Goal: Transaction & Acquisition: Purchase product/service

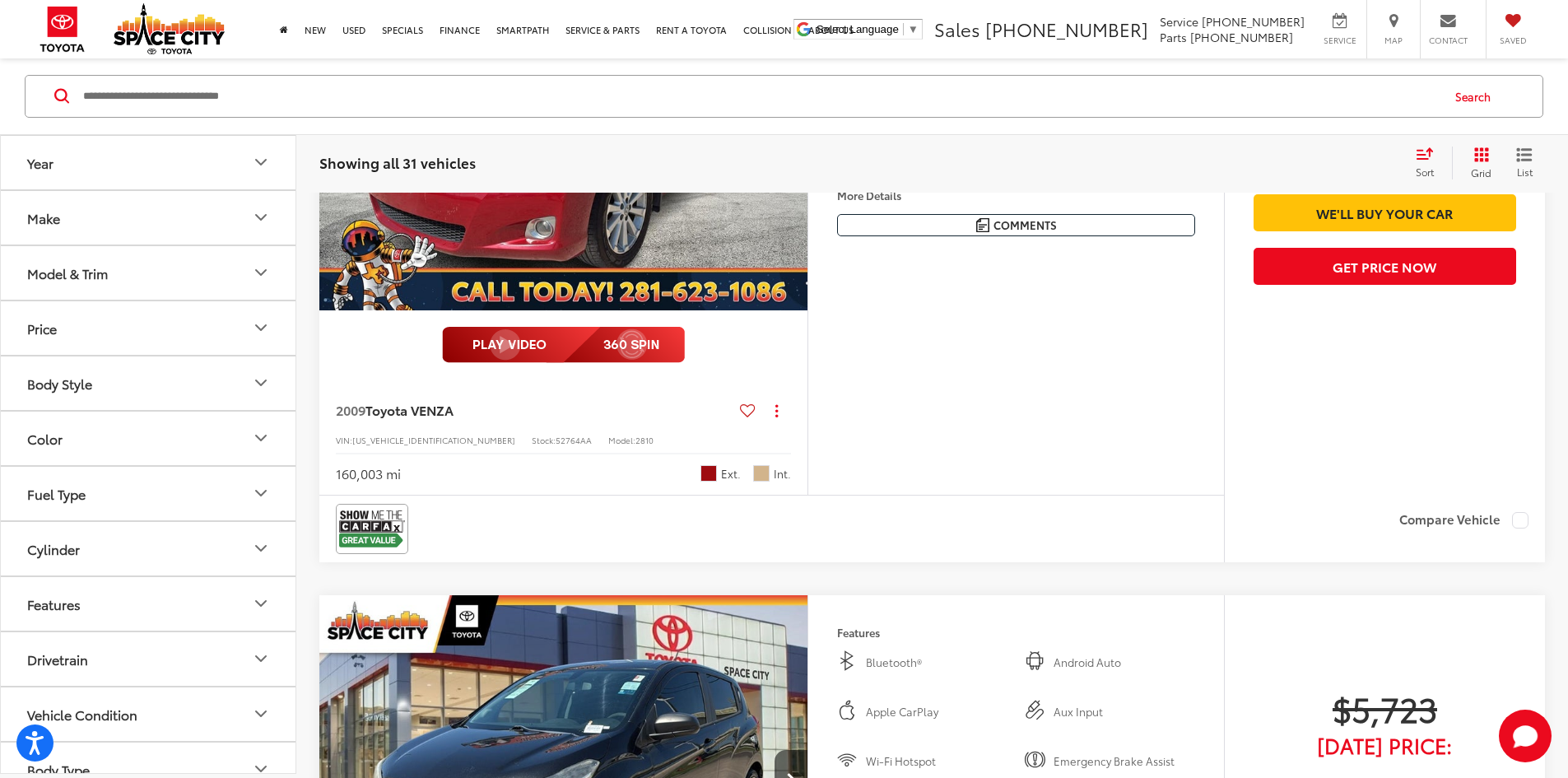
scroll to position [2386, 0]
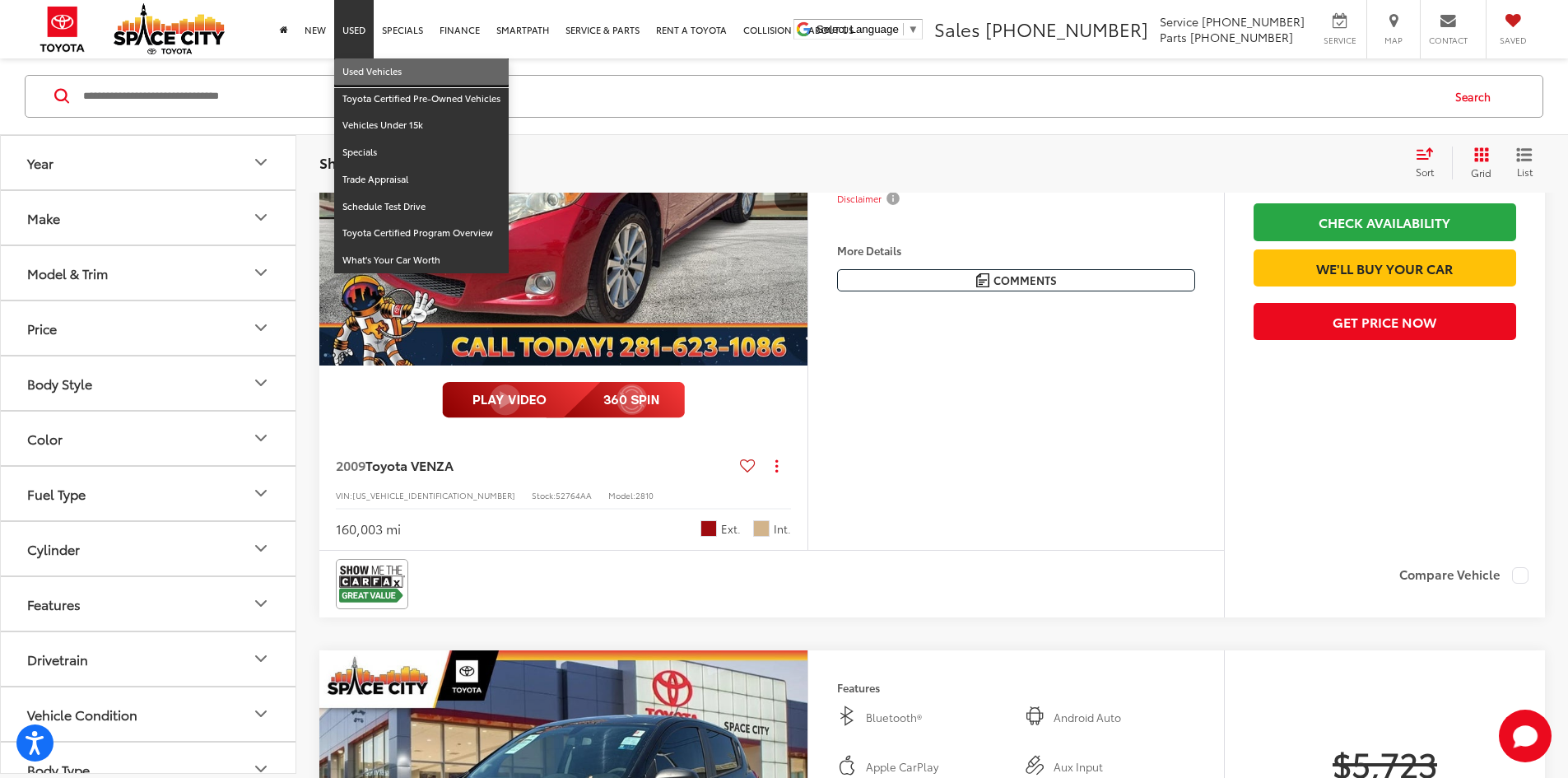
click at [362, 76] on link "Used Vehicles" at bounding box center [421, 72] width 174 height 27
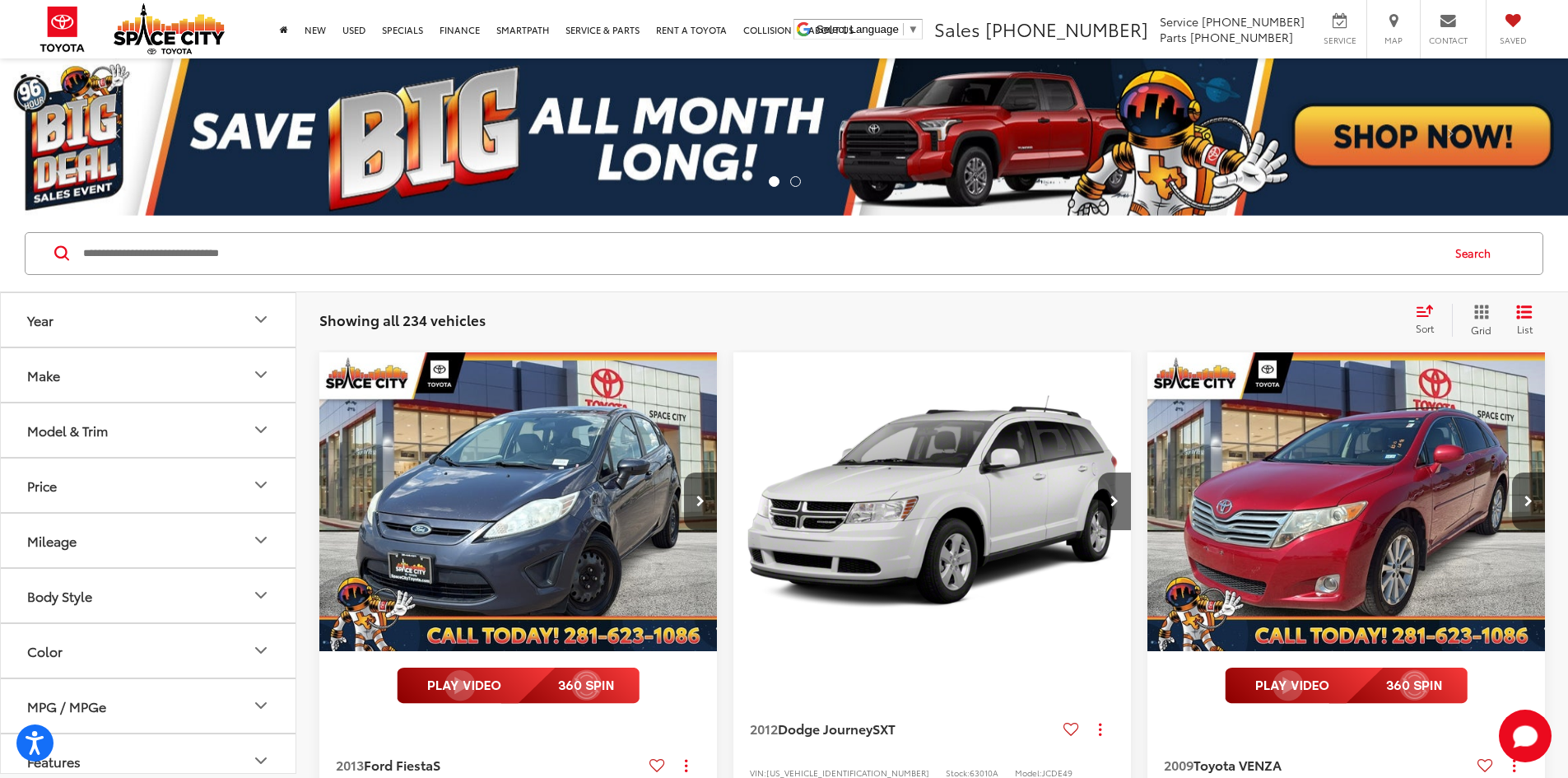
click at [535, 255] on input "Search by Make, Model, or Keyword" at bounding box center [761, 253] width 1358 height 39
type input "******"
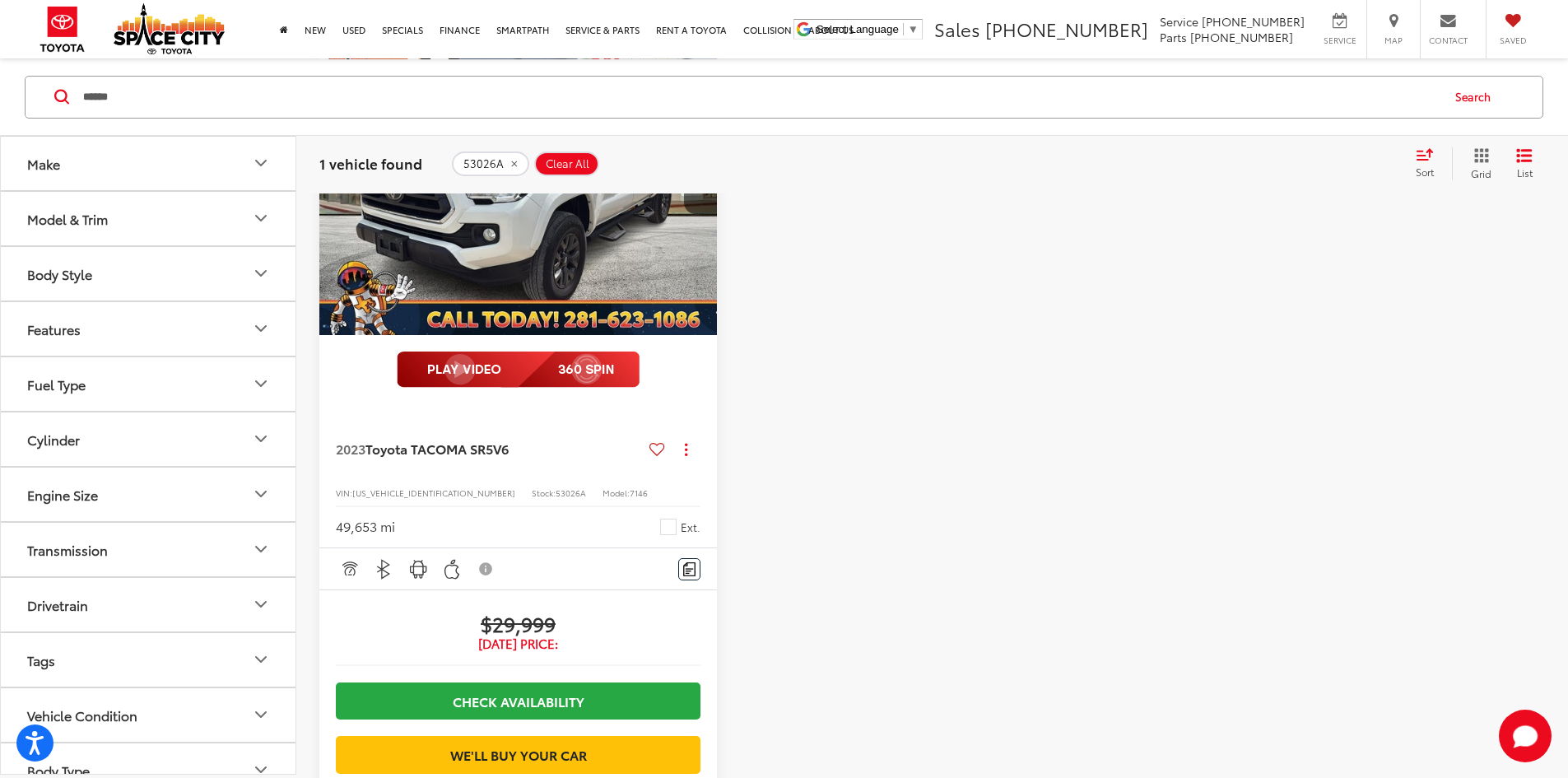
scroll to position [165, 0]
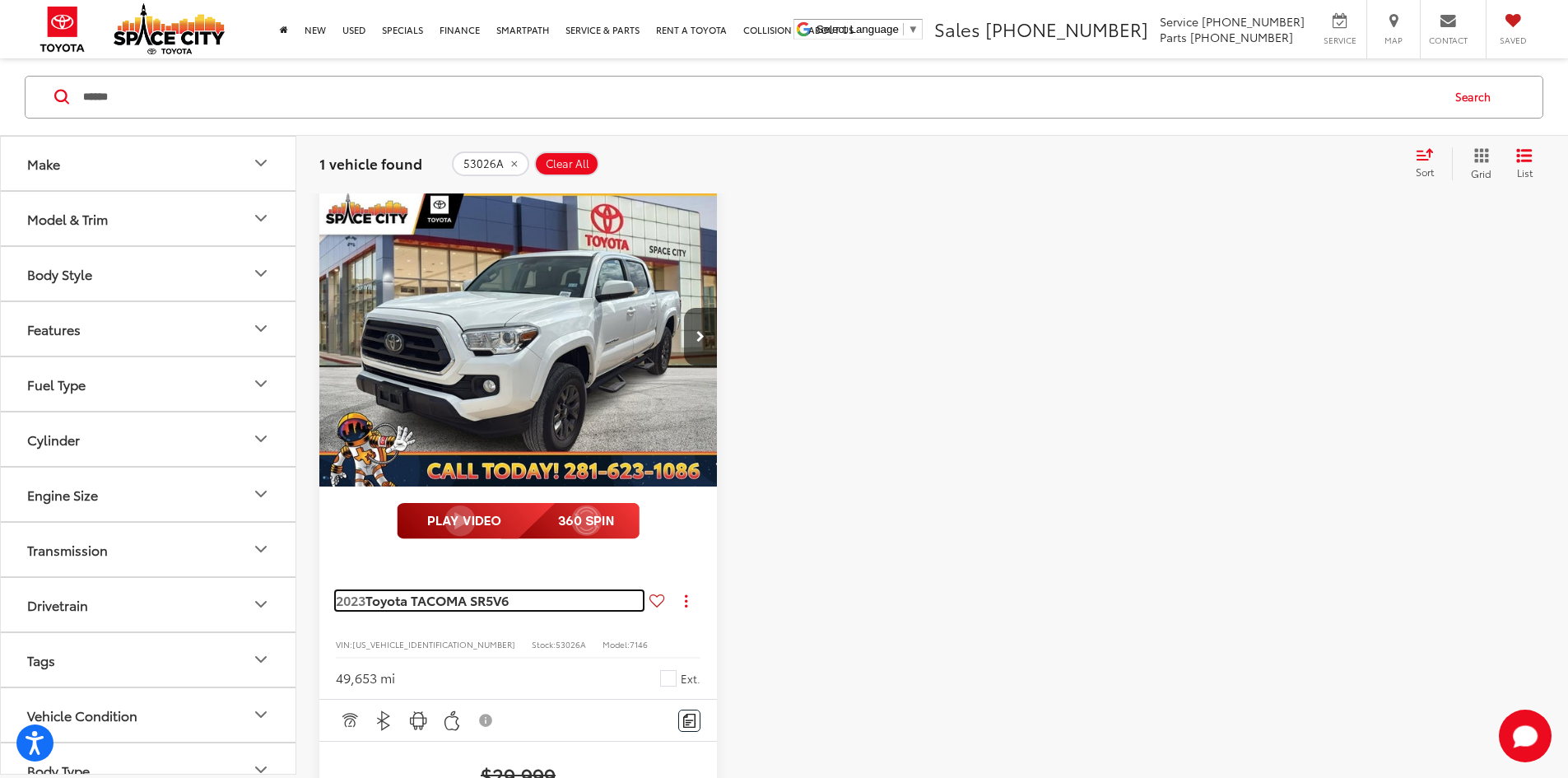
click at [491, 590] on span "Toyota TACOMA SR5" at bounding box center [429, 600] width 127 height 19
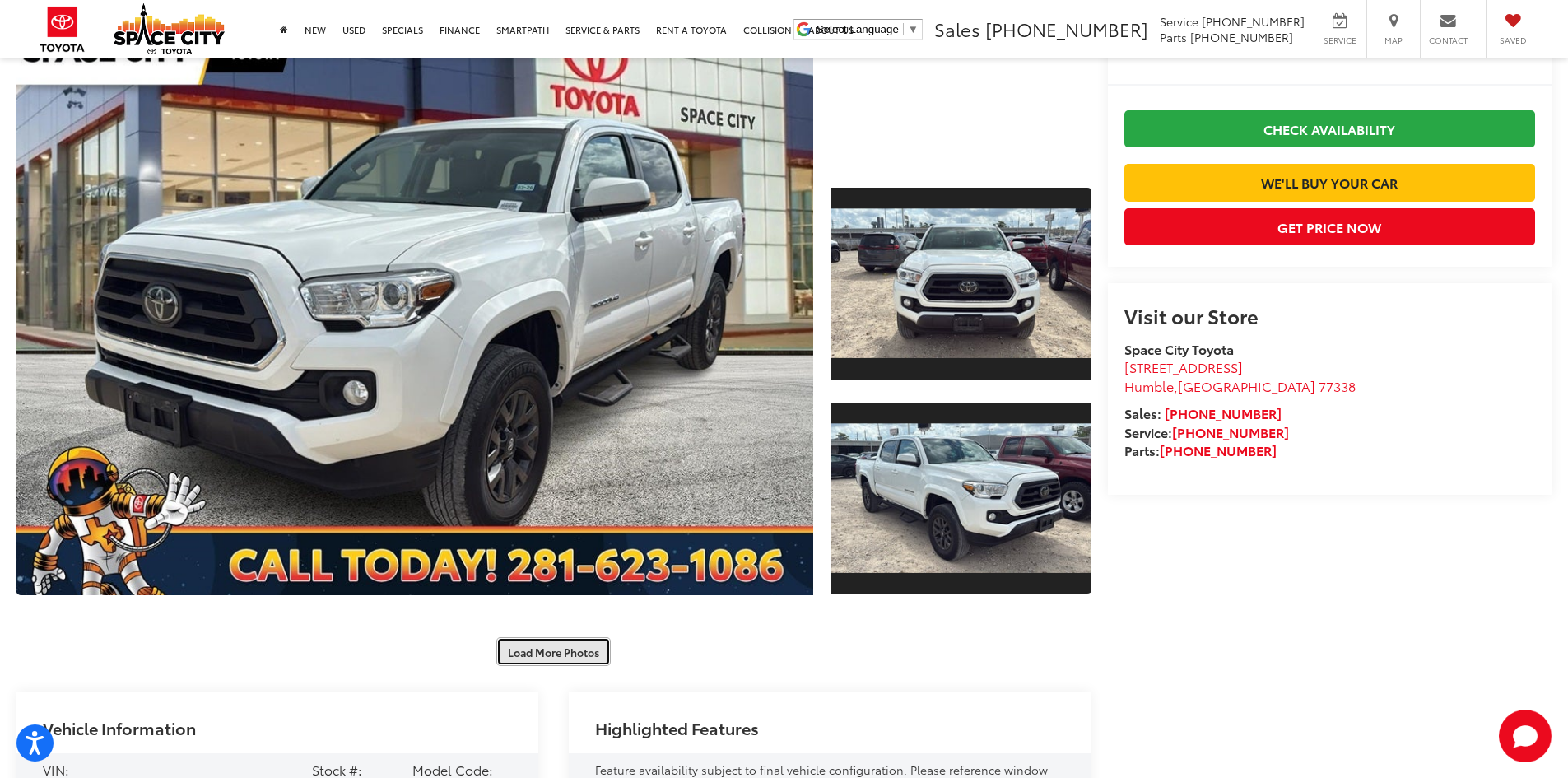
click at [578, 656] on button "Load More Photos" at bounding box center [554, 652] width 115 height 29
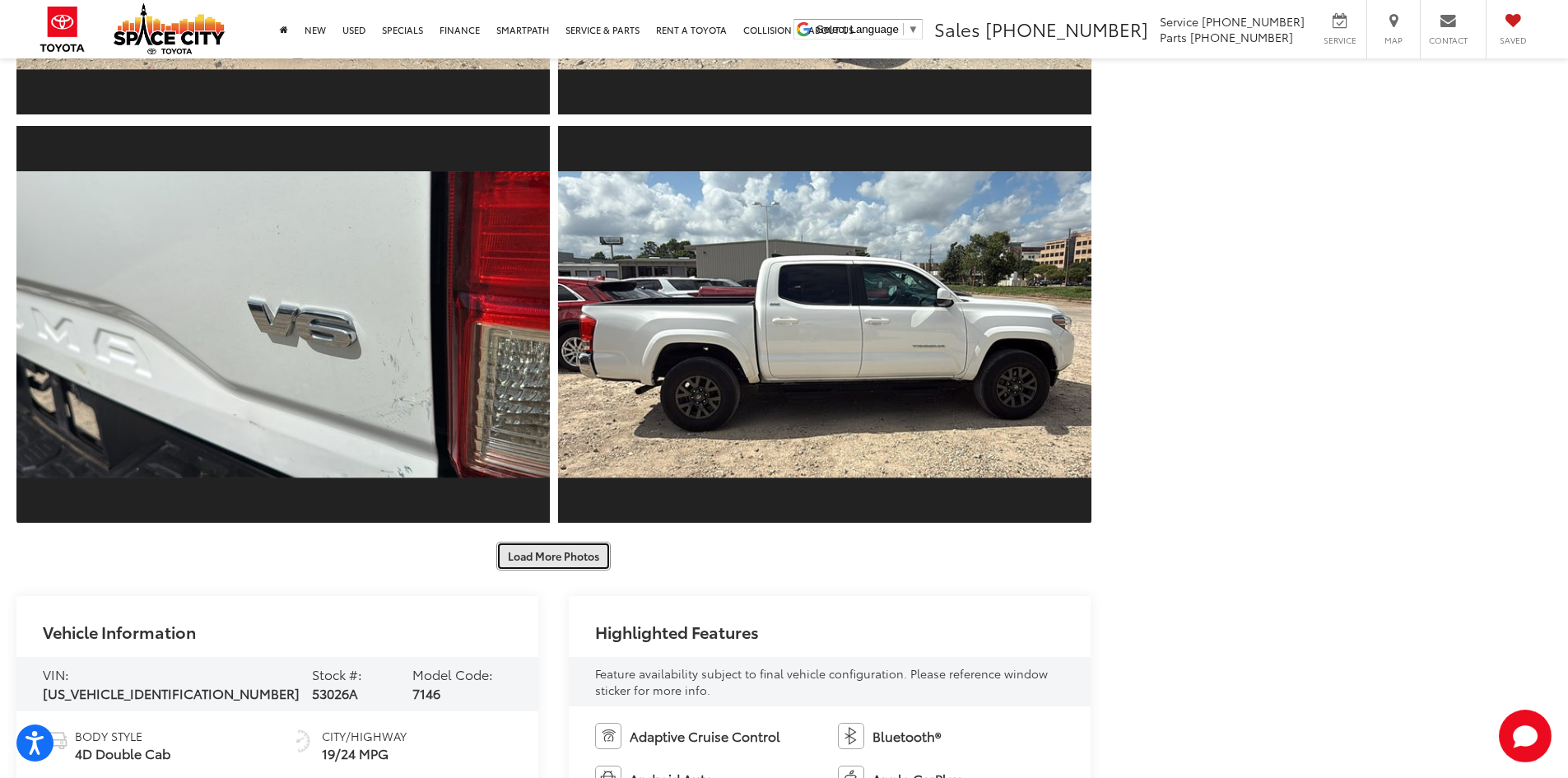
scroll to position [1071, 0]
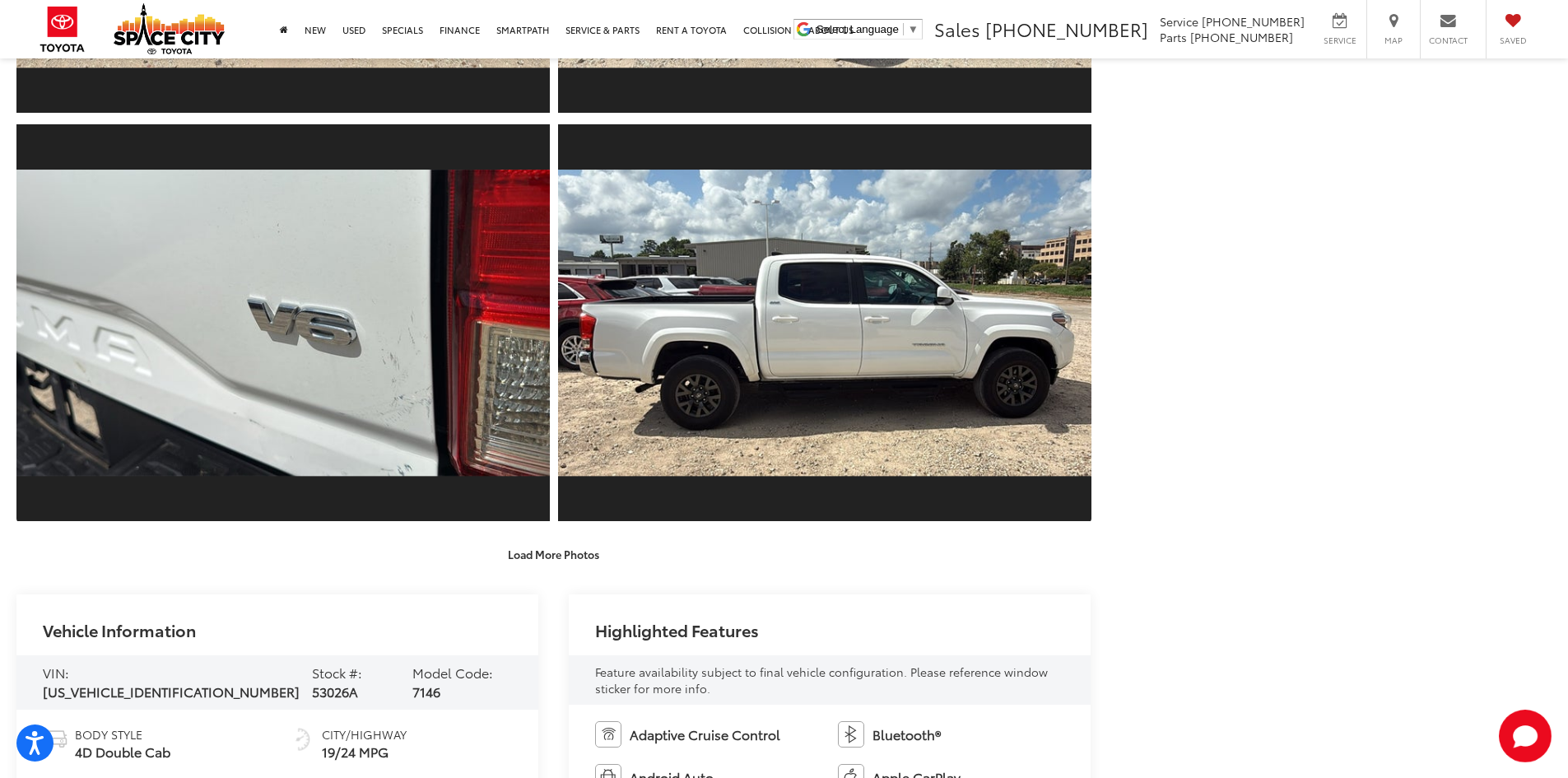
click at [572, 540] on div "Load More Photos" at bounding box center [554, 141] width 1075 height 855
click at [569, 549] on button "Load More Photos" at bounding box center [554, 554] width 115 height 29
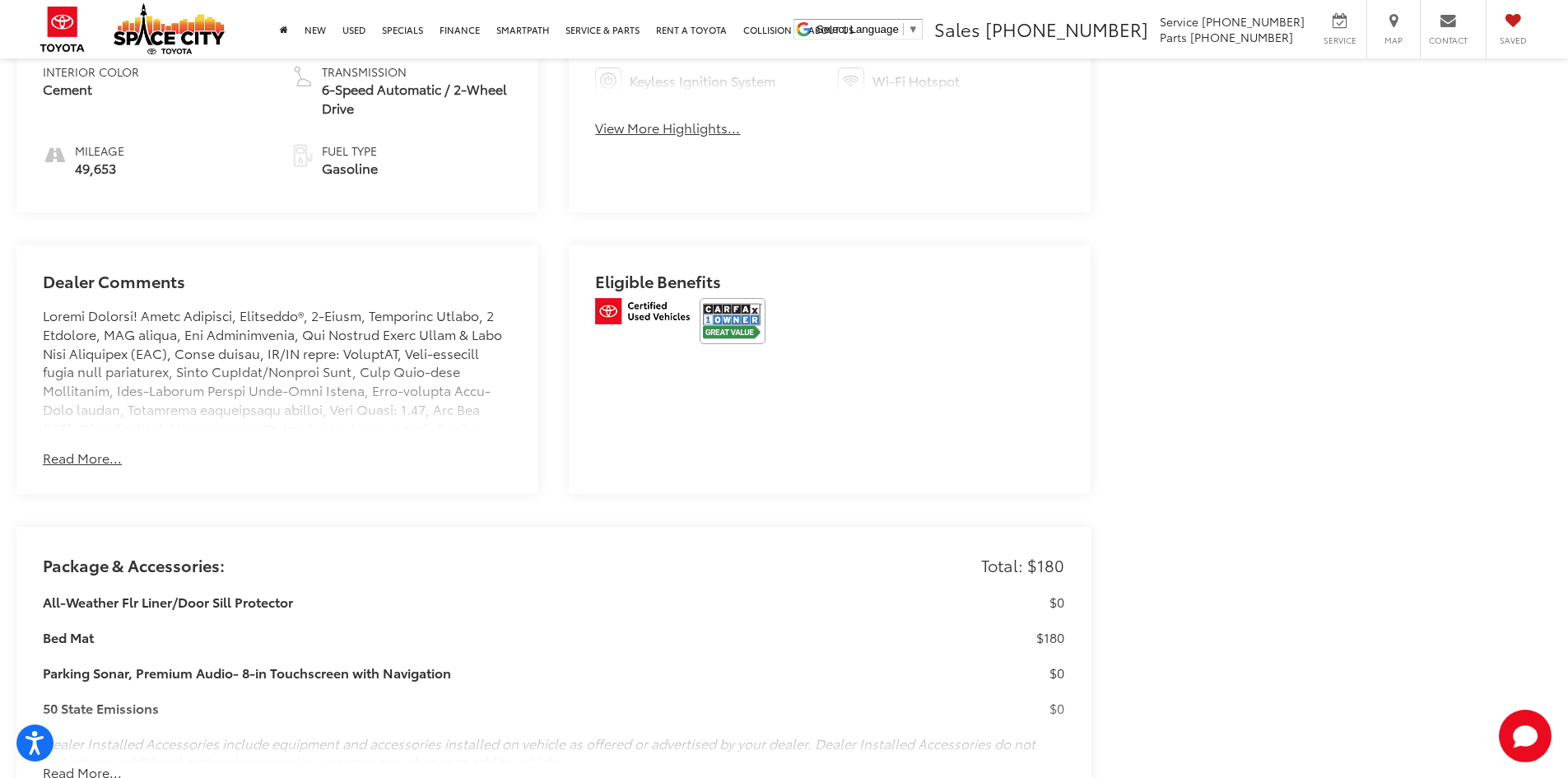
scroll to position [2545, 0]
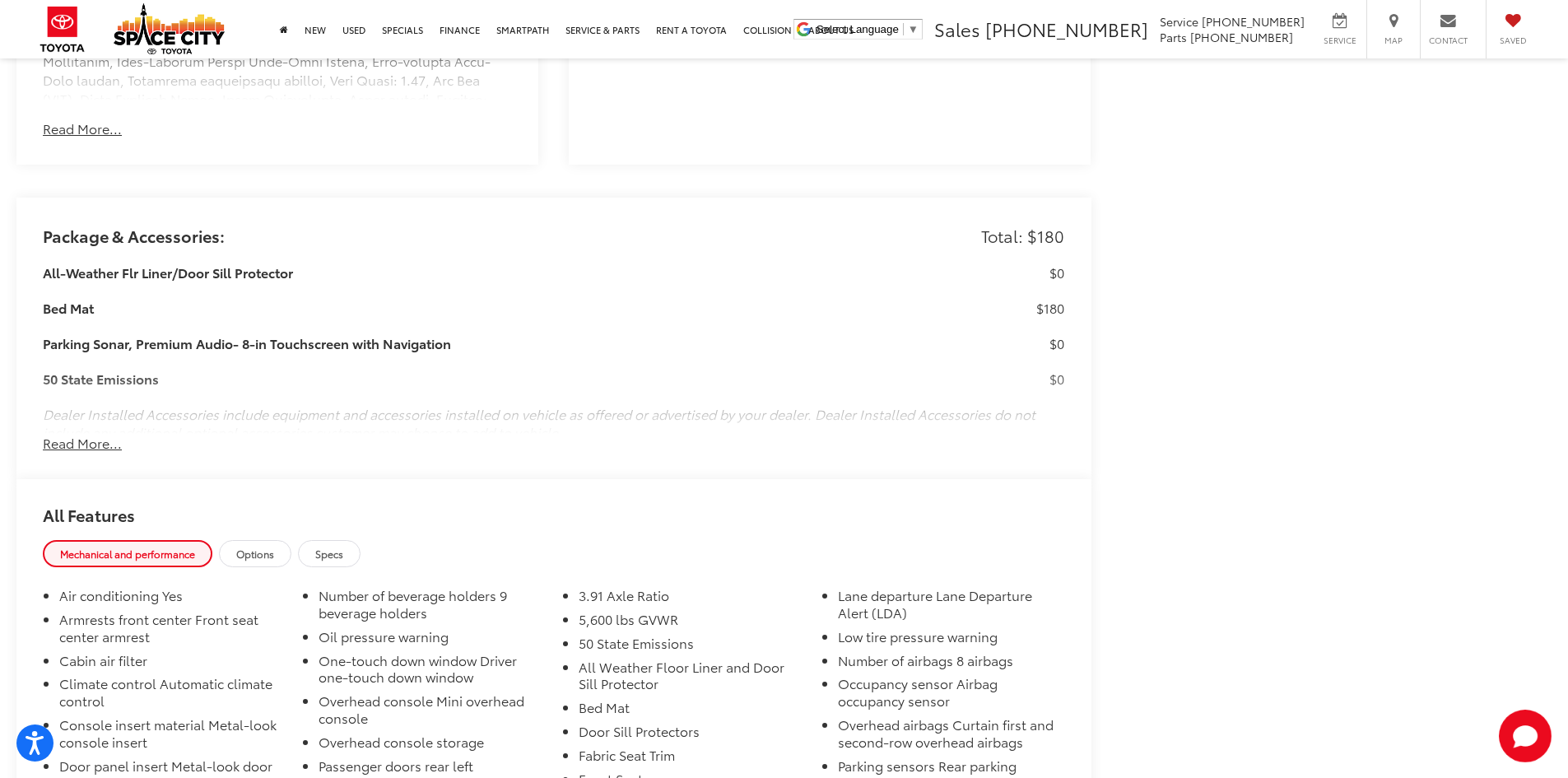
click at [79, 433] on button "Read More..." at bounding box center [82, 443] width 79 height 19
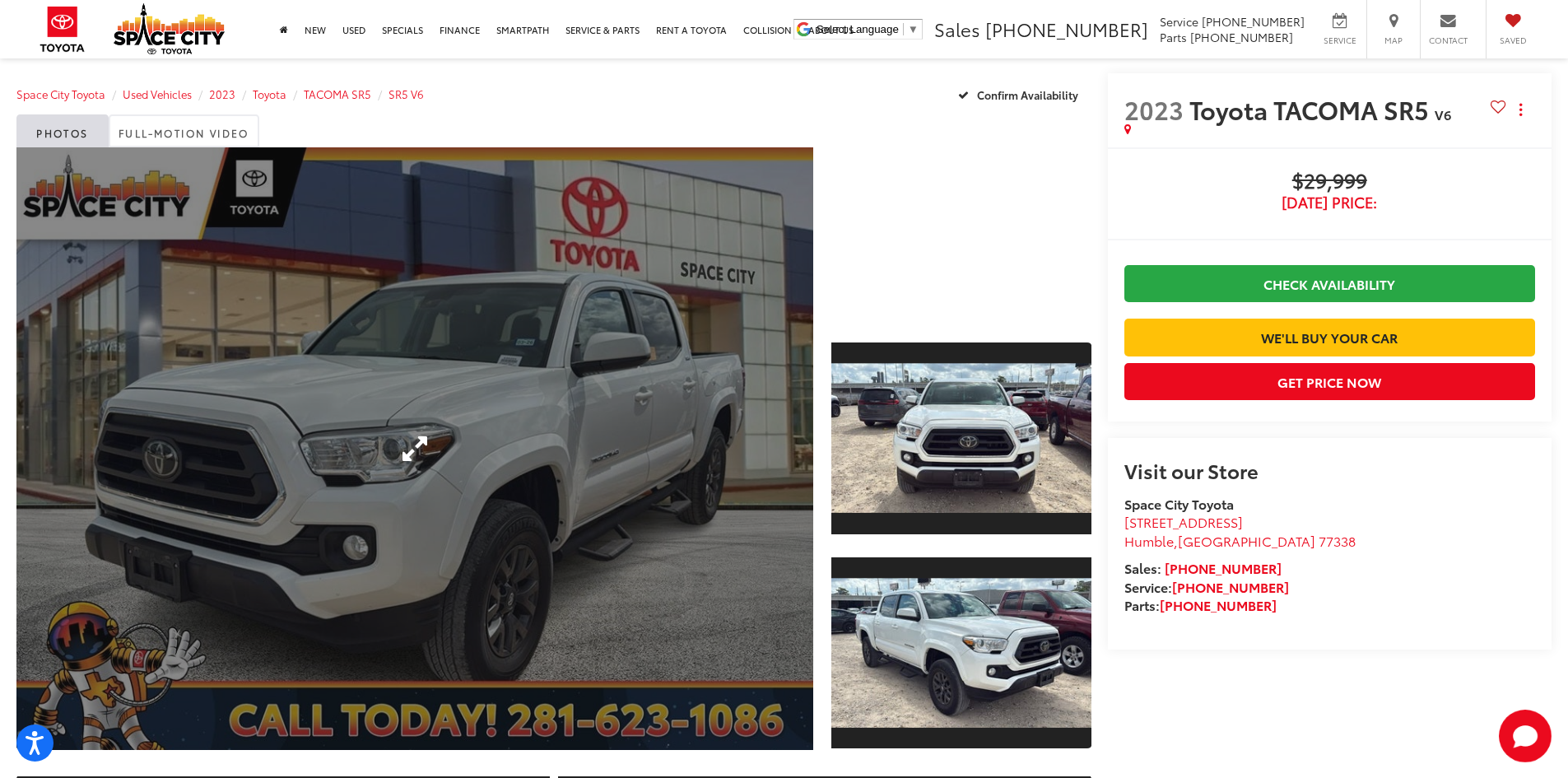
scroll to position [0, 0]
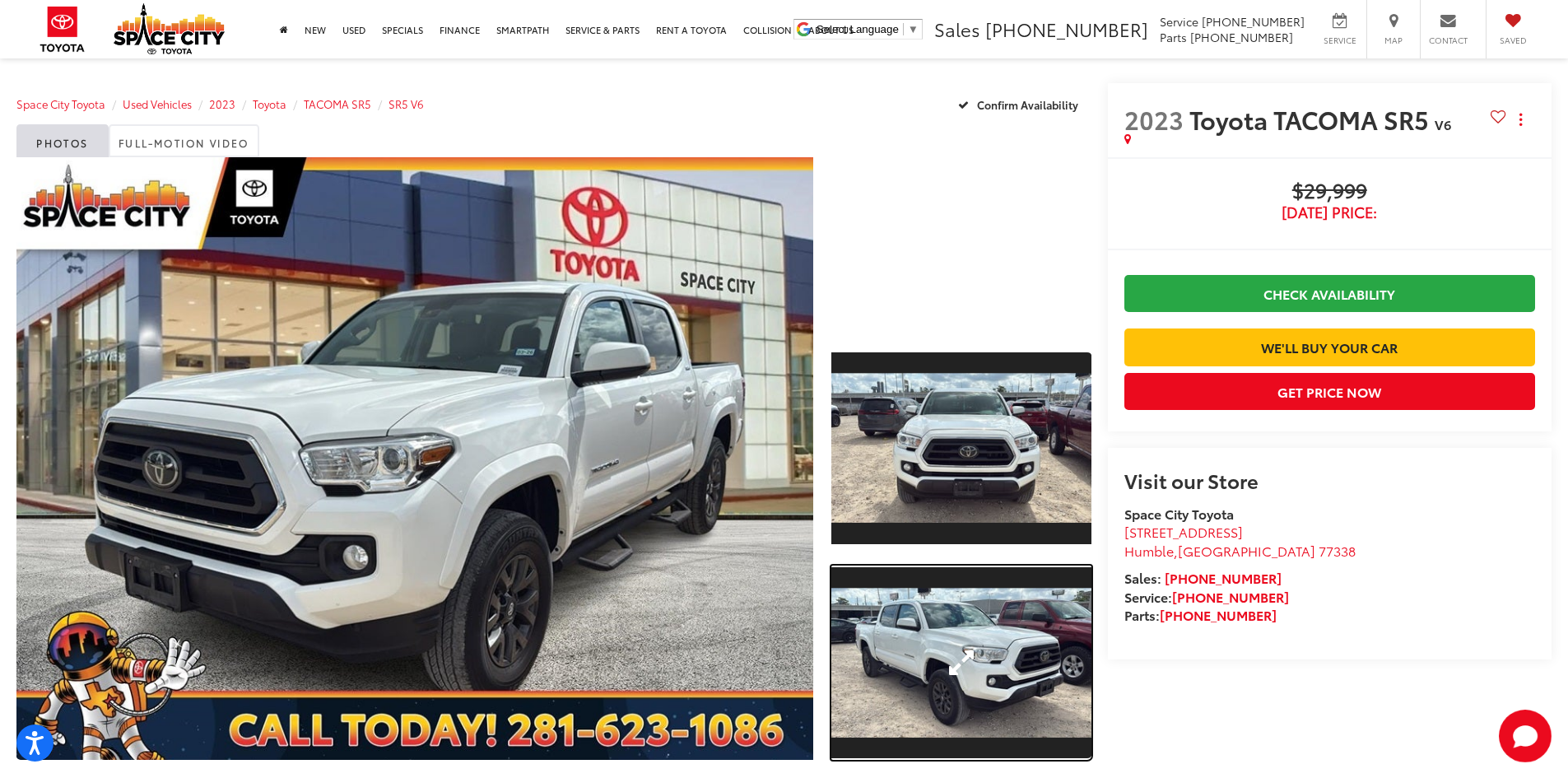
click at [1017, 657] on link "Expand Photo 2" at bounding box center [961, 663] width 260 height 195
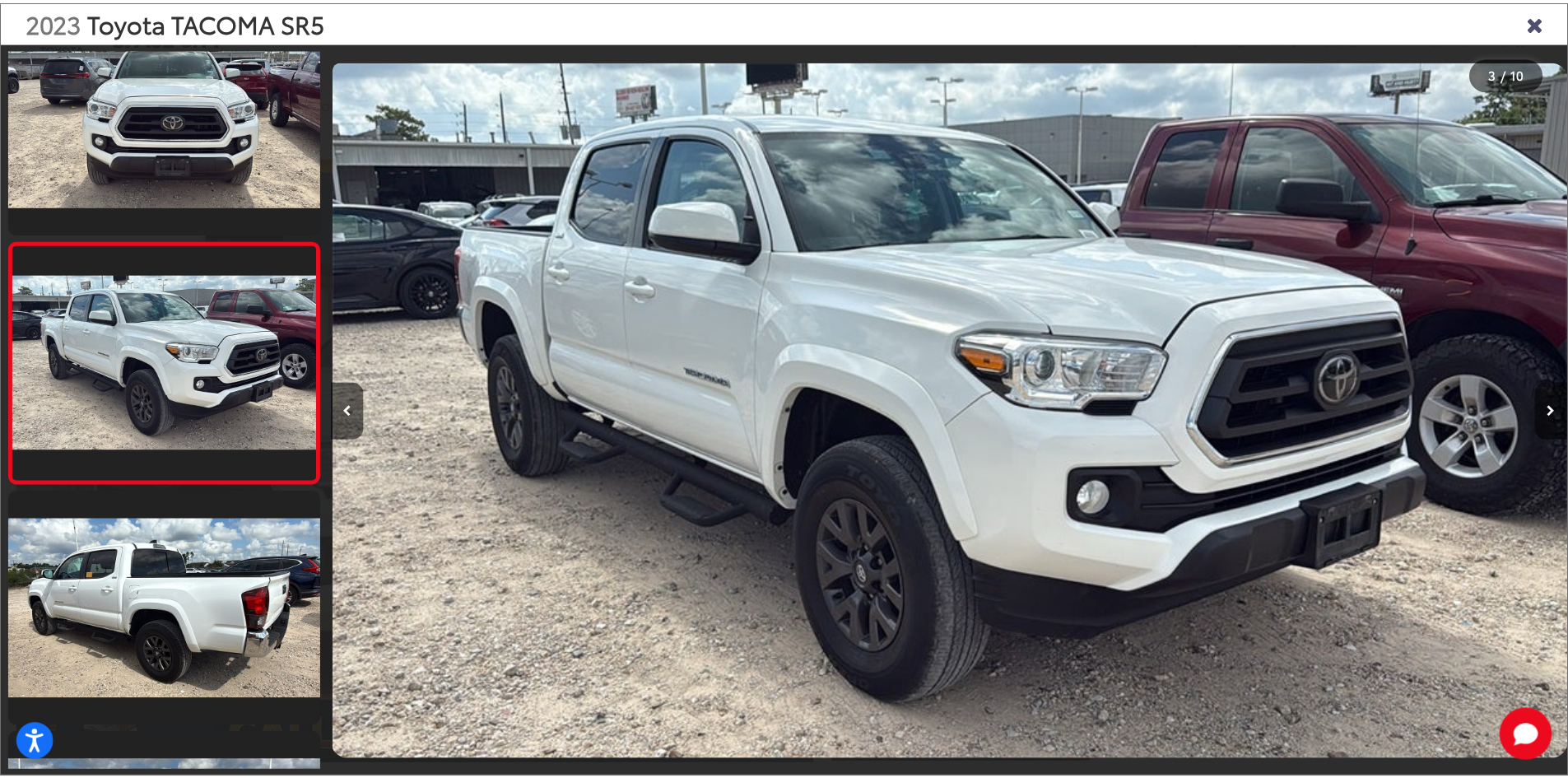
scroll to position [0, 2493]
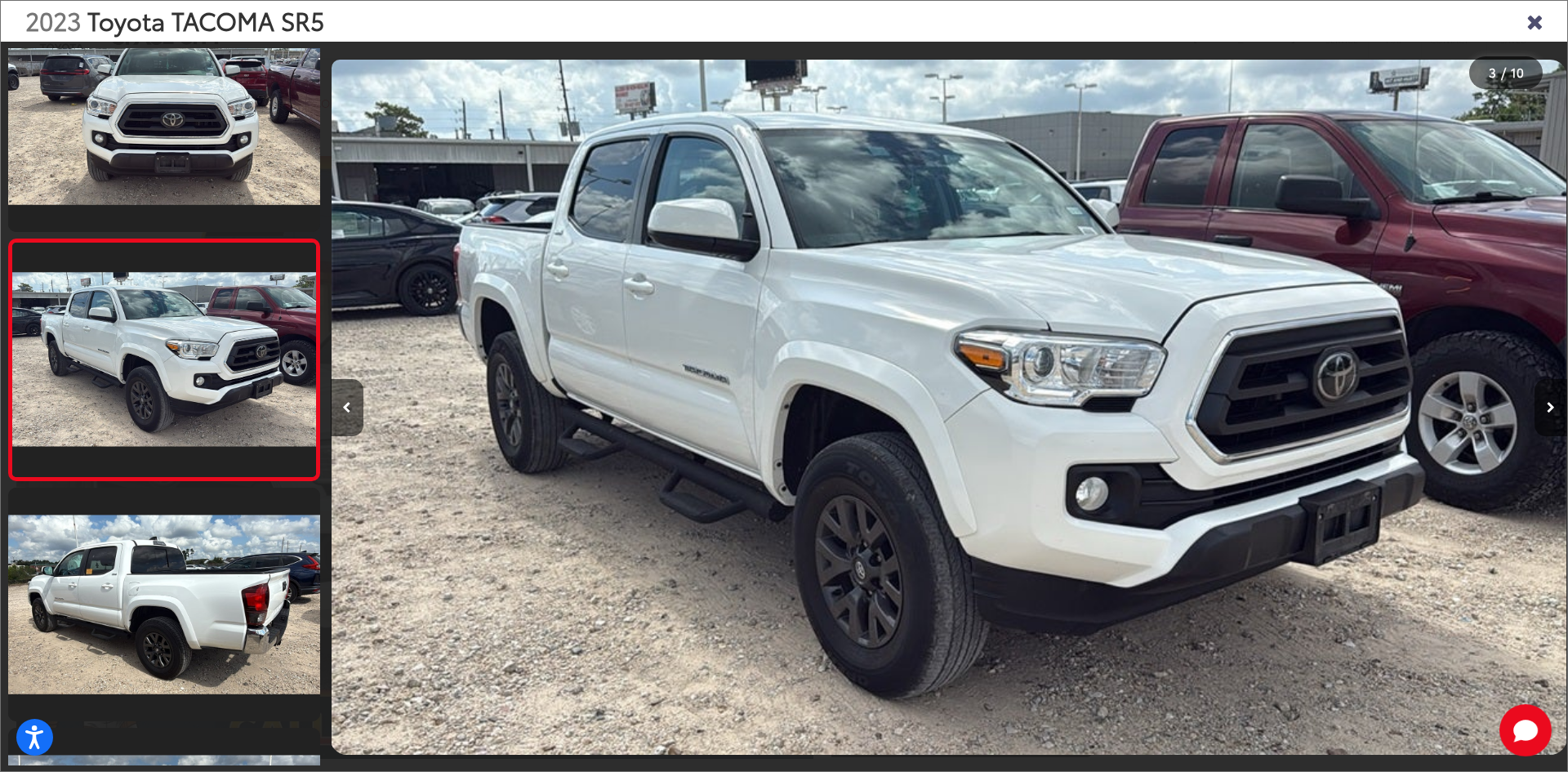
click at [1541, 27] on icon "Close gallery" at bounding box center [1534, 20] width 16 height 21
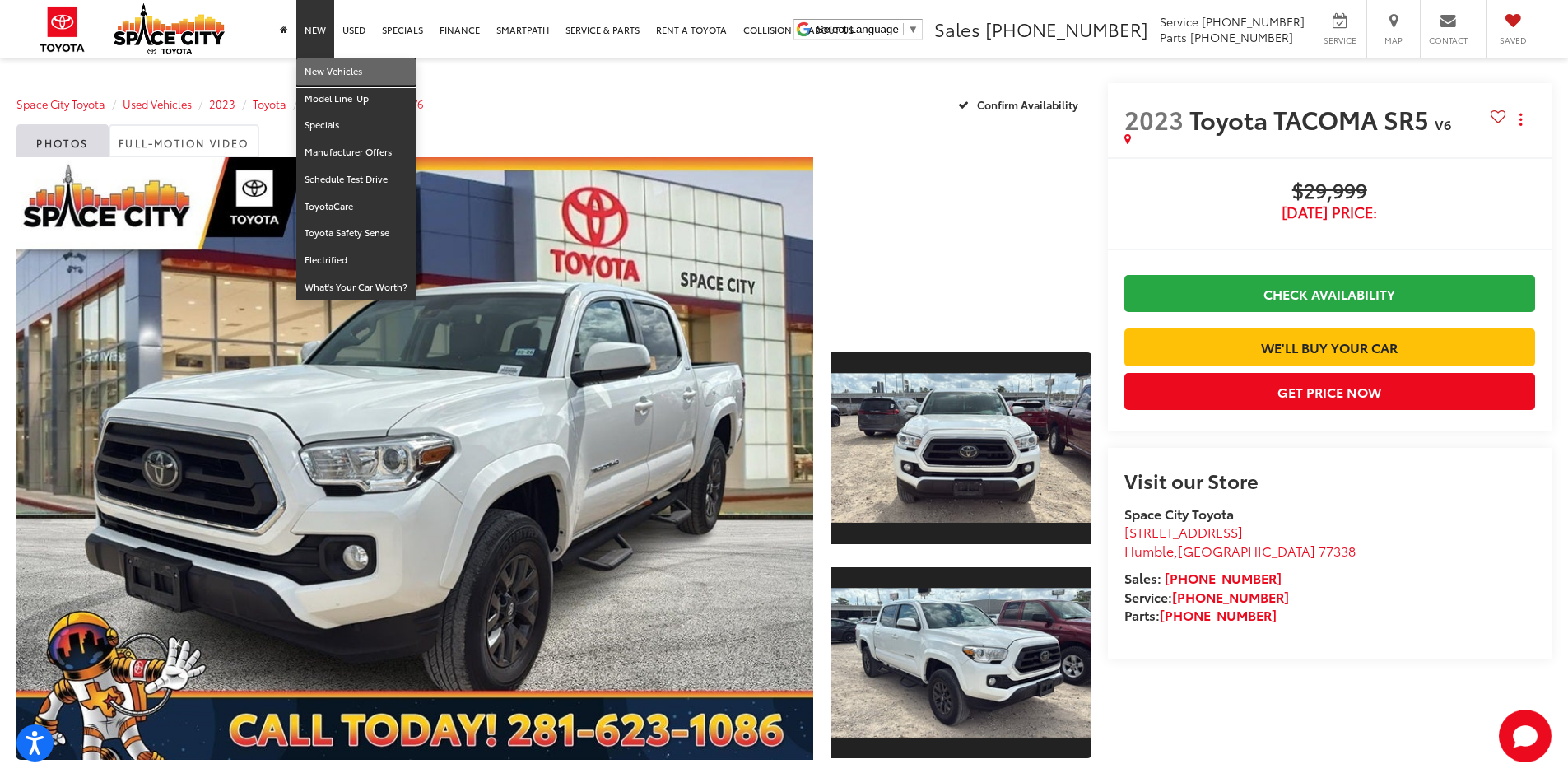
click at [326, 61] on link "New Vehicles" at bounding box center [356, 72] width 120 height 27
